Goal: Task Accomplishment & Management: Manage account settings

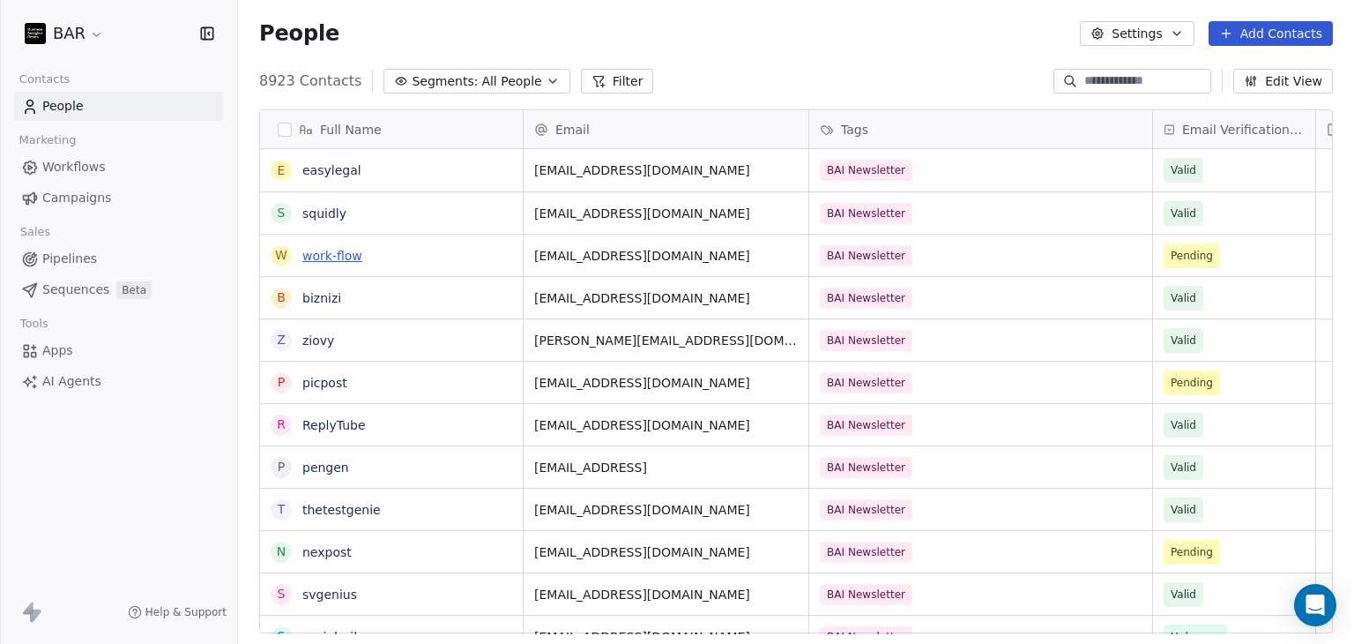
click at [340, 257] on link "work-flow" at bounding box center [332, 256] width 60 height 14
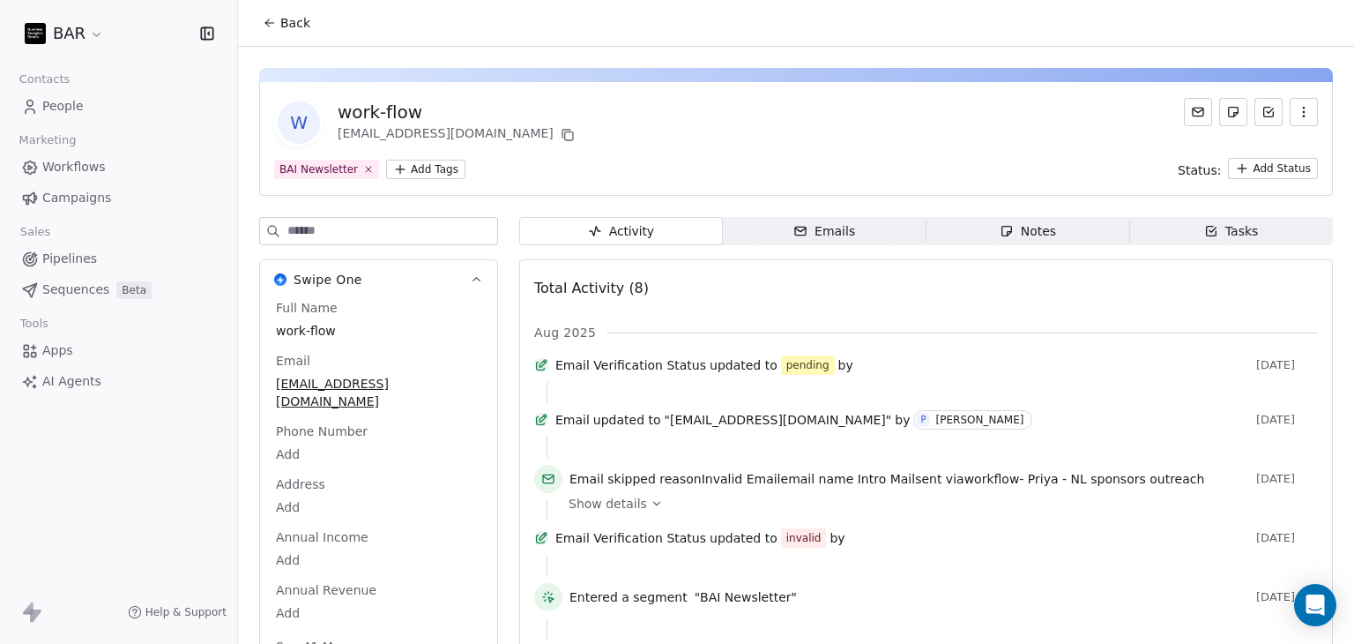
click at [276, 19] on icon at bounding box center [270, 23] width 14 height 14
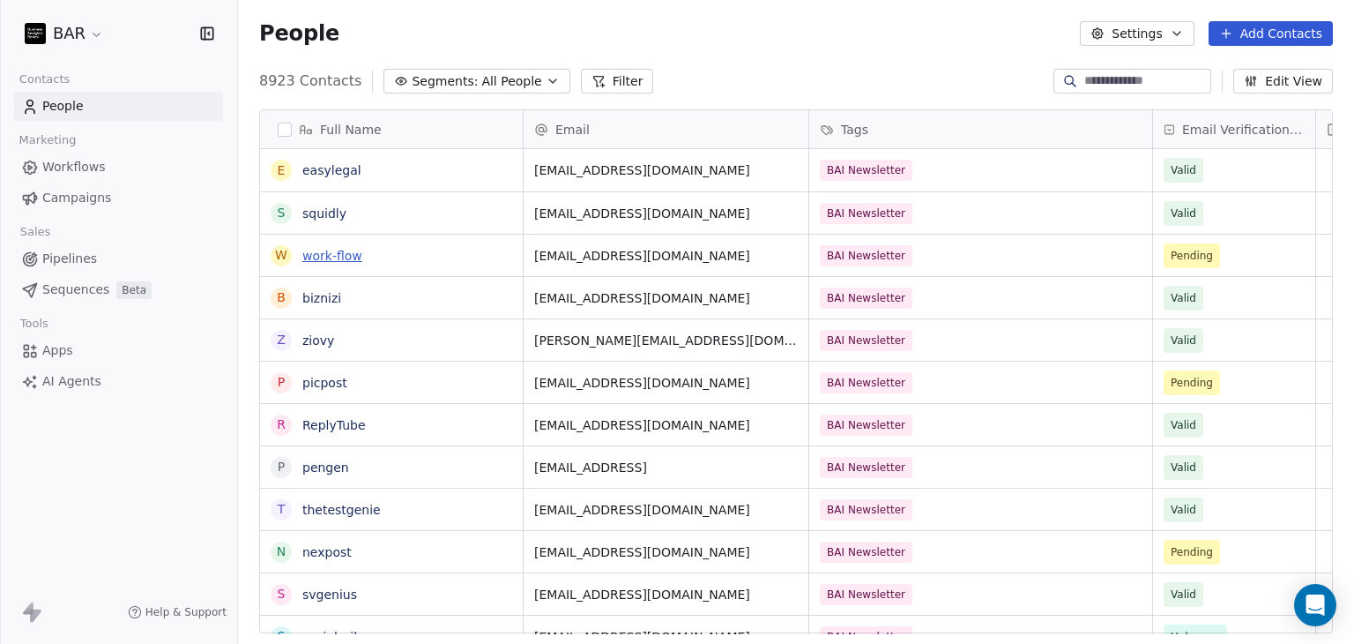
click at [341, 256] on link "work-flow" at bounding box center [332, 256] width 60 height 14
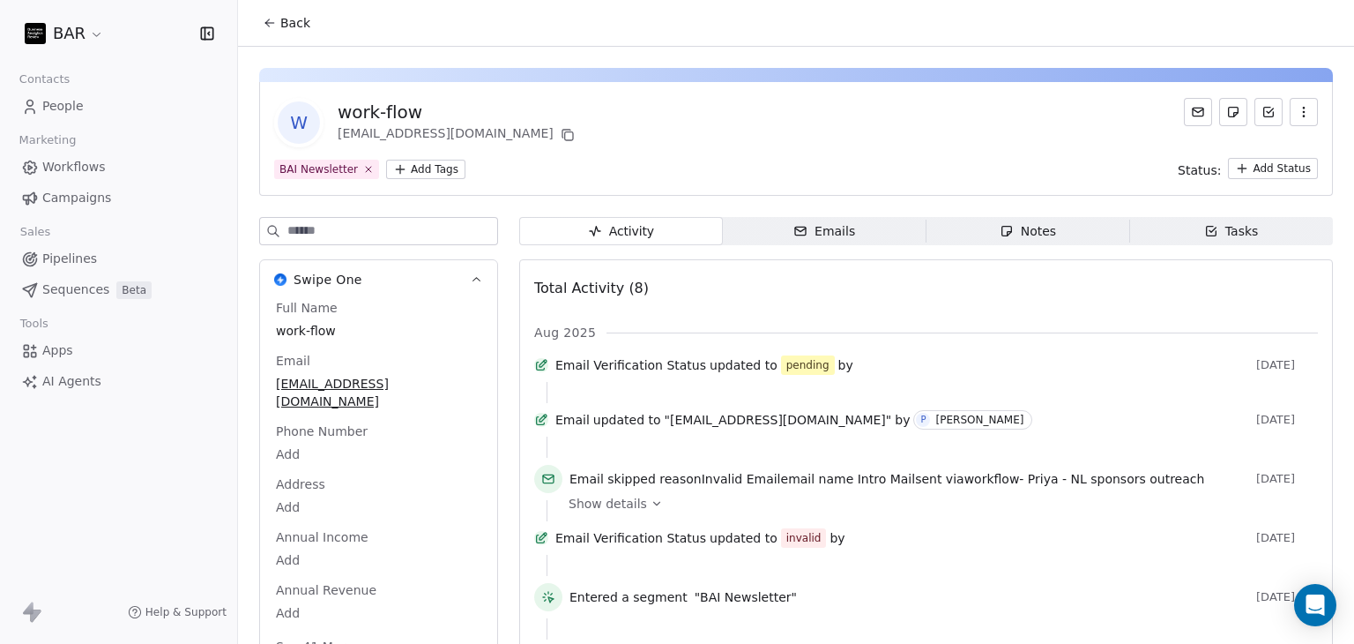
click at [1294, 121] on button "button" at bounding box center [1304, 112] width 28 height 28
click at [1269, 160] on div "Delete" at bounding box center [1279, 151] width 118 height 28
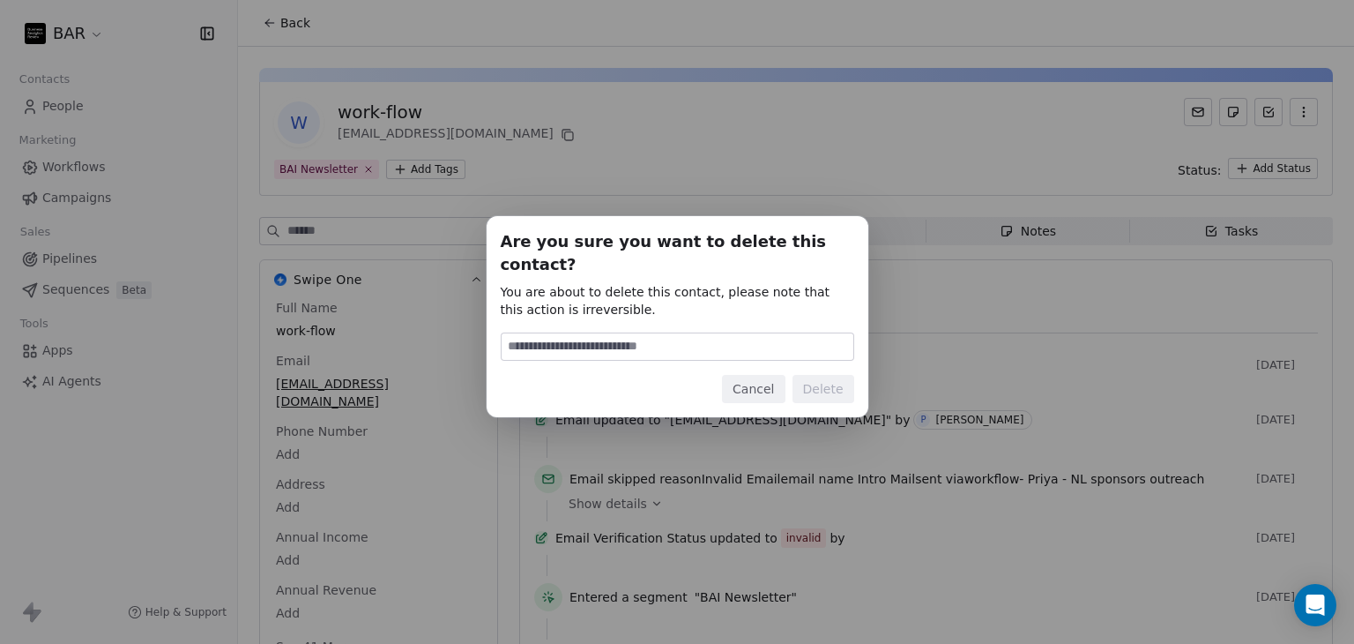
click at [729, 353] on div "Are you sure you want to delete this contact? You are about to delete this cont…" at bounding box center [678, 316] width 354 height 173
drag, startPoint x: 680, startPoint y: 342, endPoint x: 666, endPoint y: 339, distance: 13.7
click at [680, 342] on input at bounding box center [678, 346] width 352 height 26
type input "******"
click at [815, 376] on button "Delete" at bounding box center [824, 389] width 62 height 28
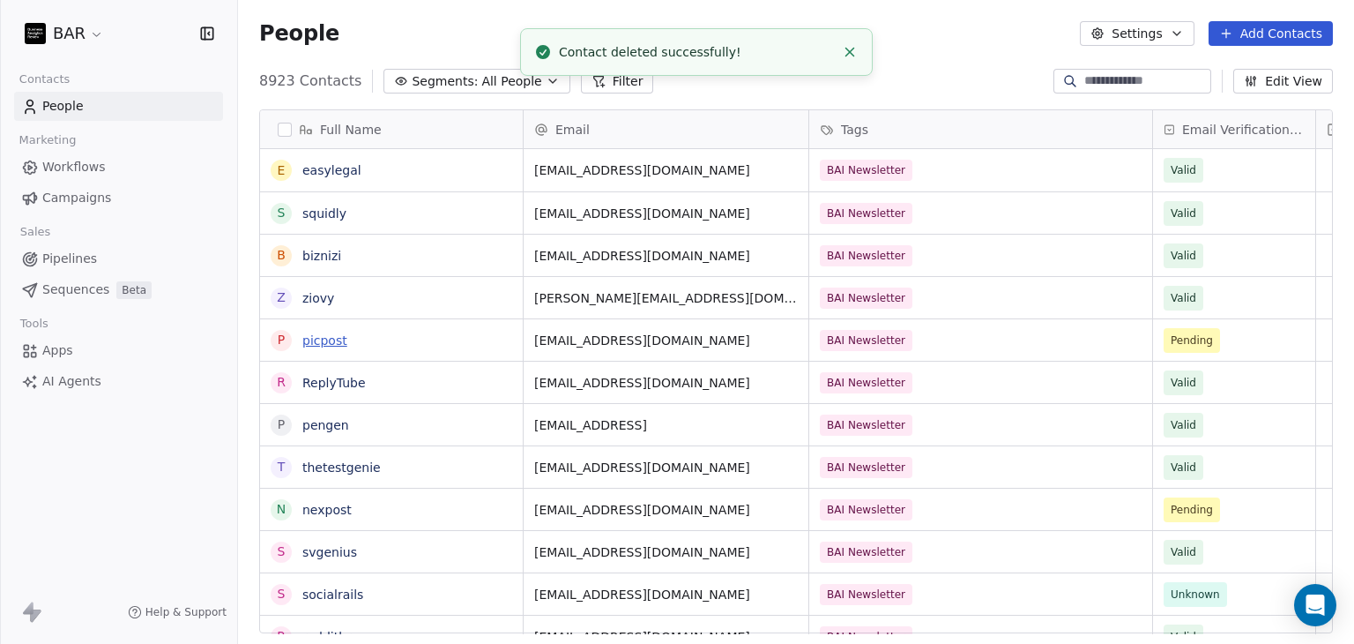
click at [338, 340] on link "picpost" at bounding box center [324, 340] width 45 height 14
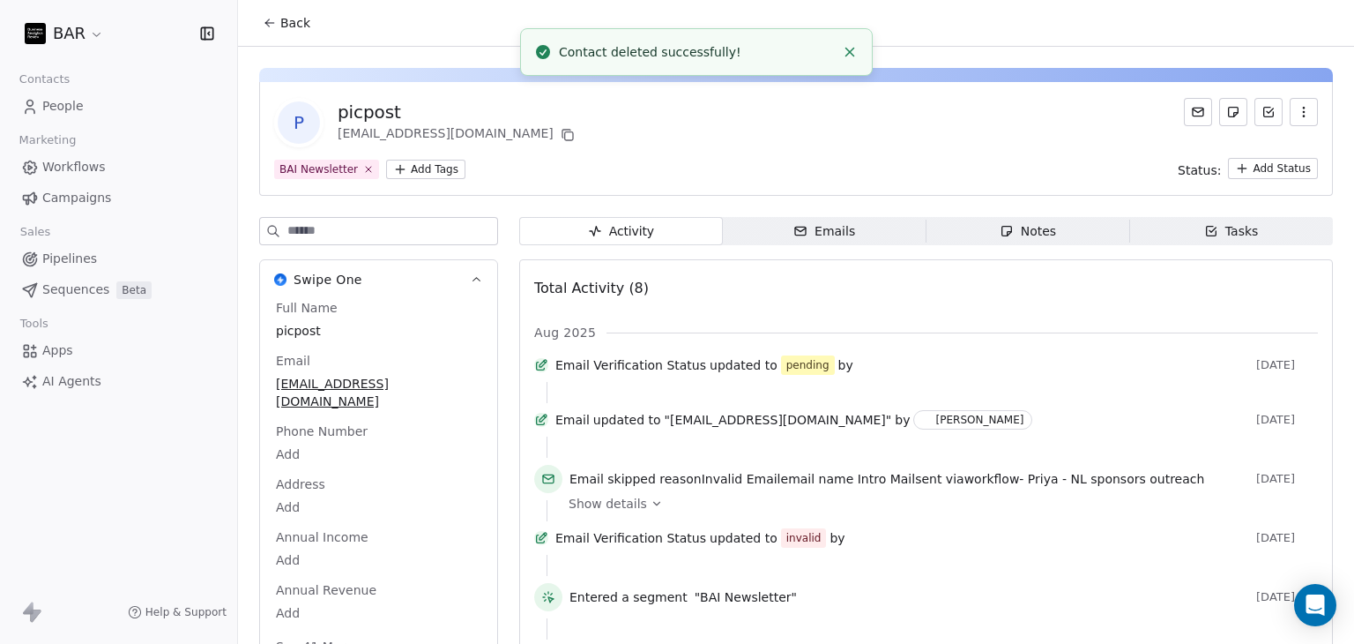
click at [1297, 115] on icon "button" at bounding box center [1304, 112] width 14 height 14
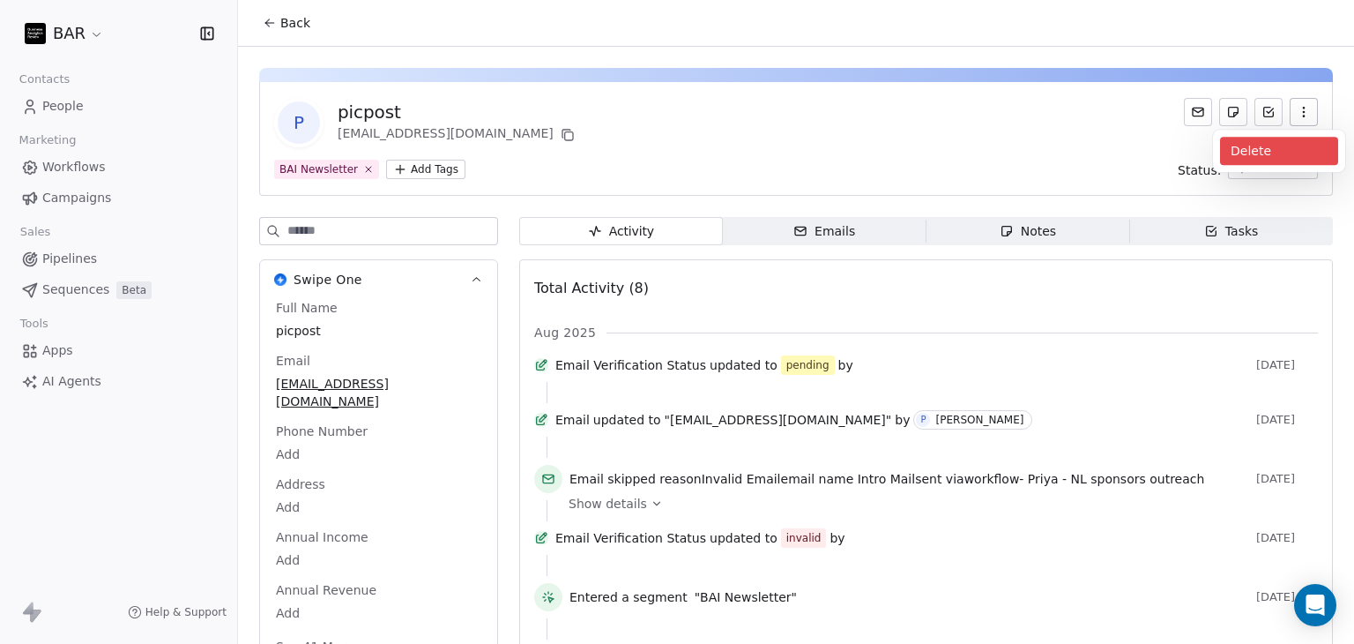
click at [1262, 138] on div "Delete" at bounding box center [1279, 151] width 118 height 28
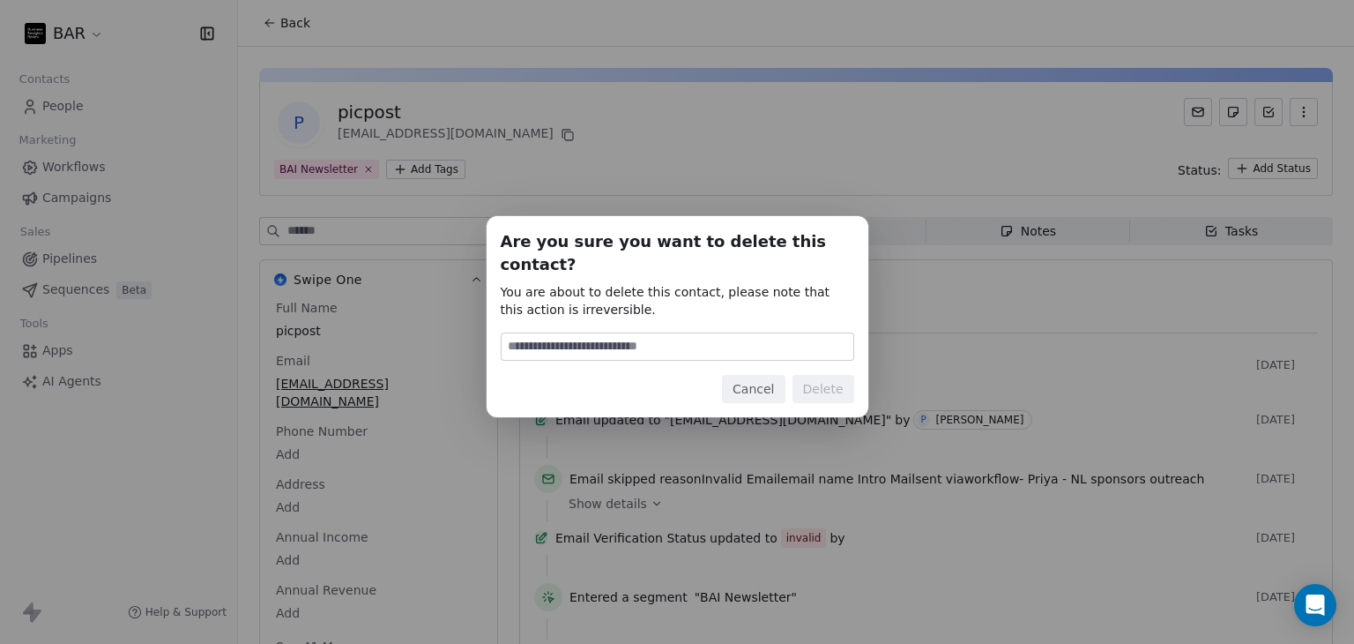
click at [525, 333] on input at bounding box center [678, 346] width 352 height 26
type input "******"
click at [822, 384] on button "Delete" at bounding box center [824, 389] width 62 height 28
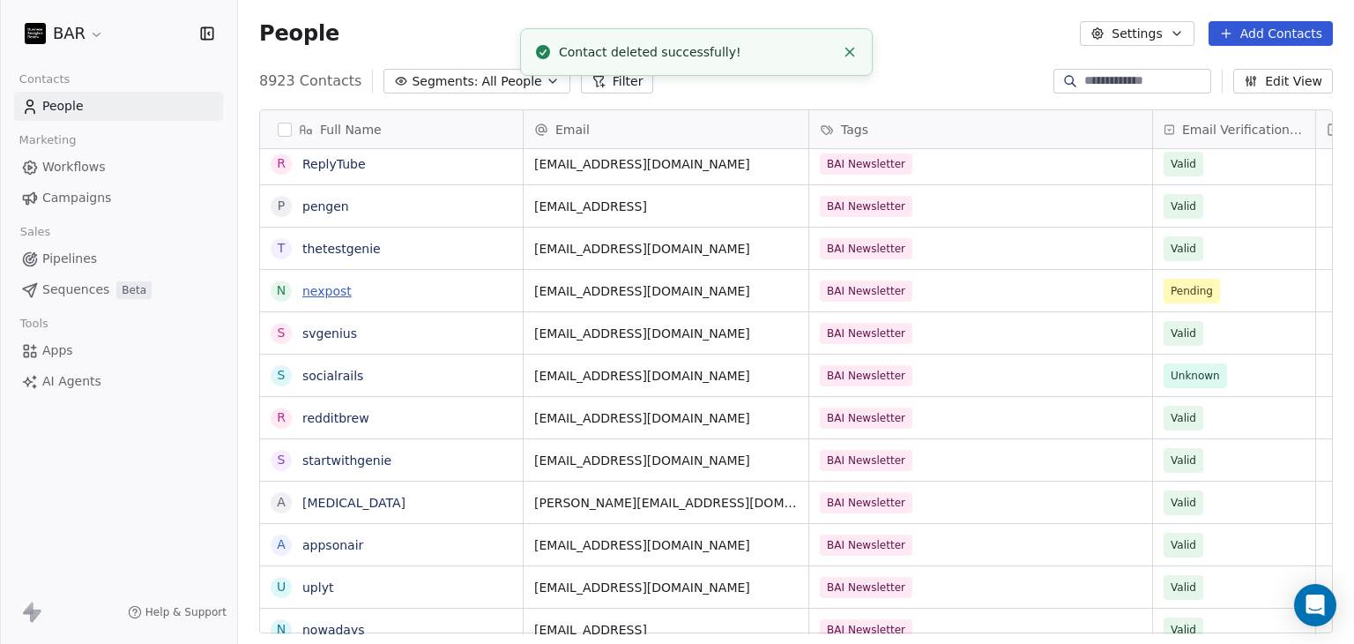
click at [335, 294] on link "nexpost" at bounding box center [326, 291] width 49 height 14
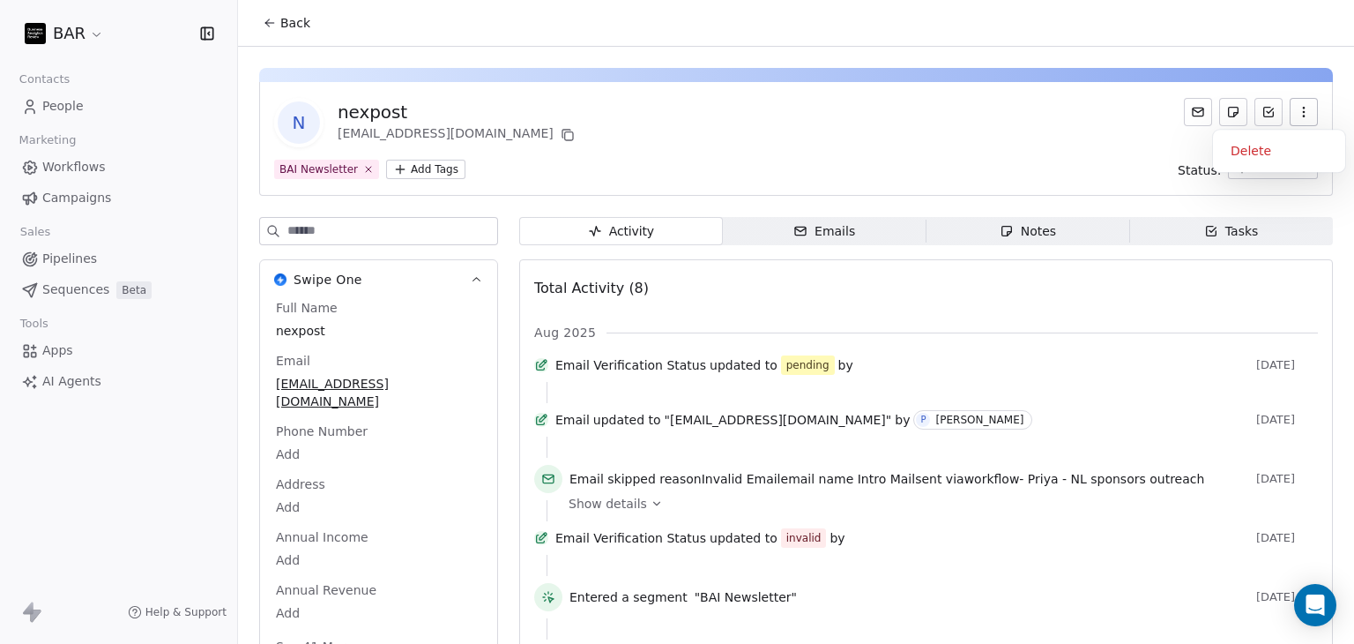
click at [1297, 110] on icon "button" at bounding box center [1304, 112] width 14 height 14
click at [1260, 133] on div "Delete" at bounding box center [1279, 151] width 132 height 42
click at [1260, 150] on div "Delete" at bounding box center [1279, 151] width 118 height 28
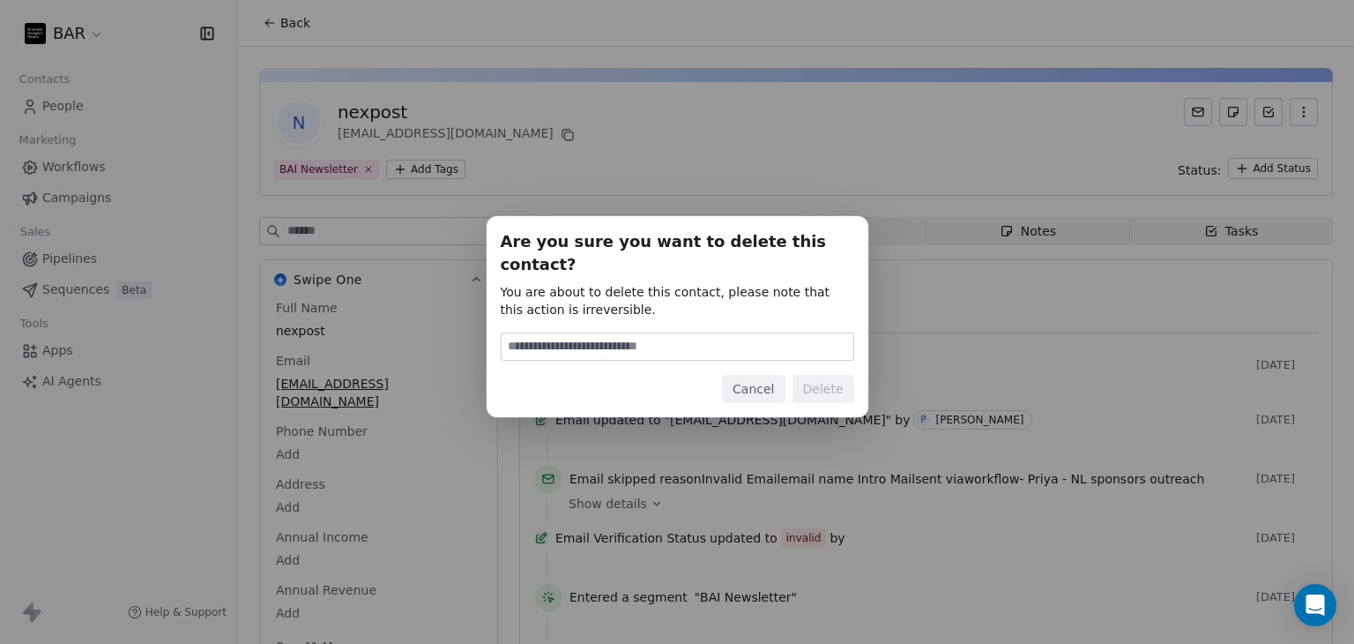
click at [637, 333] on input at bounding box center [678, 346] width 352 height 26
type input "******"
click at [807, 375] on button "Delete" at bounding box center [824, 389] width 62 height 28
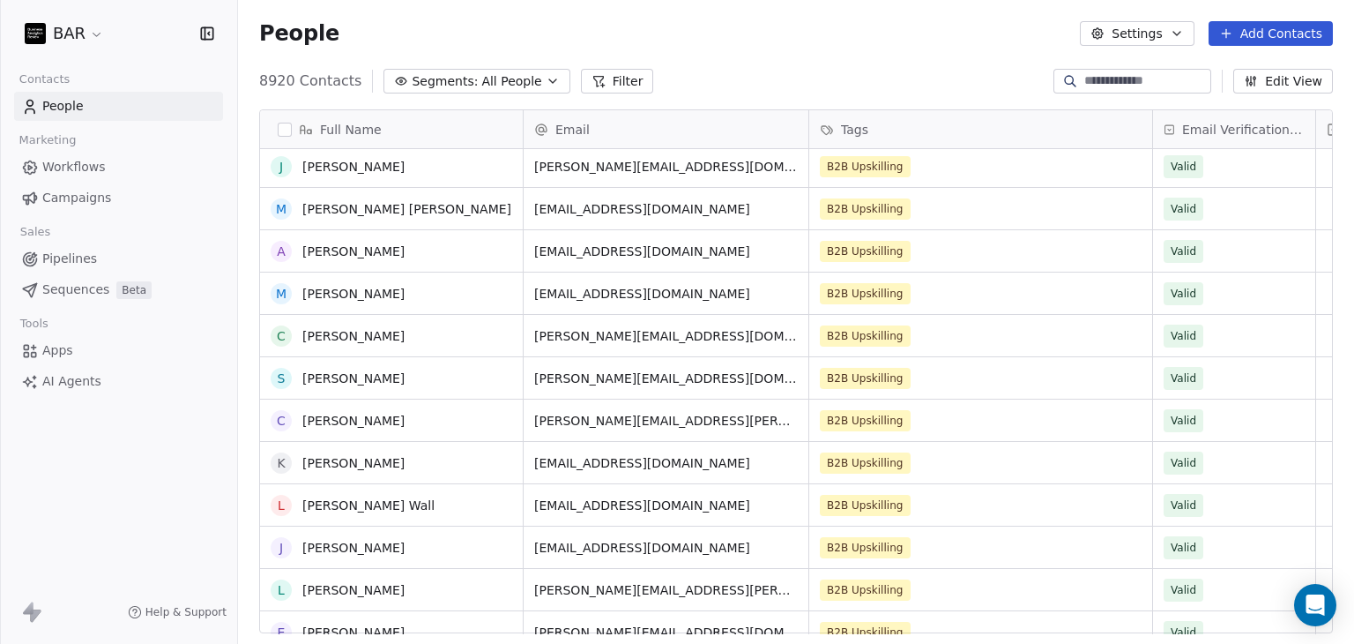
scroll to position [970, 0]
